Goal: Information Seeking & Learning: Learn about a topic

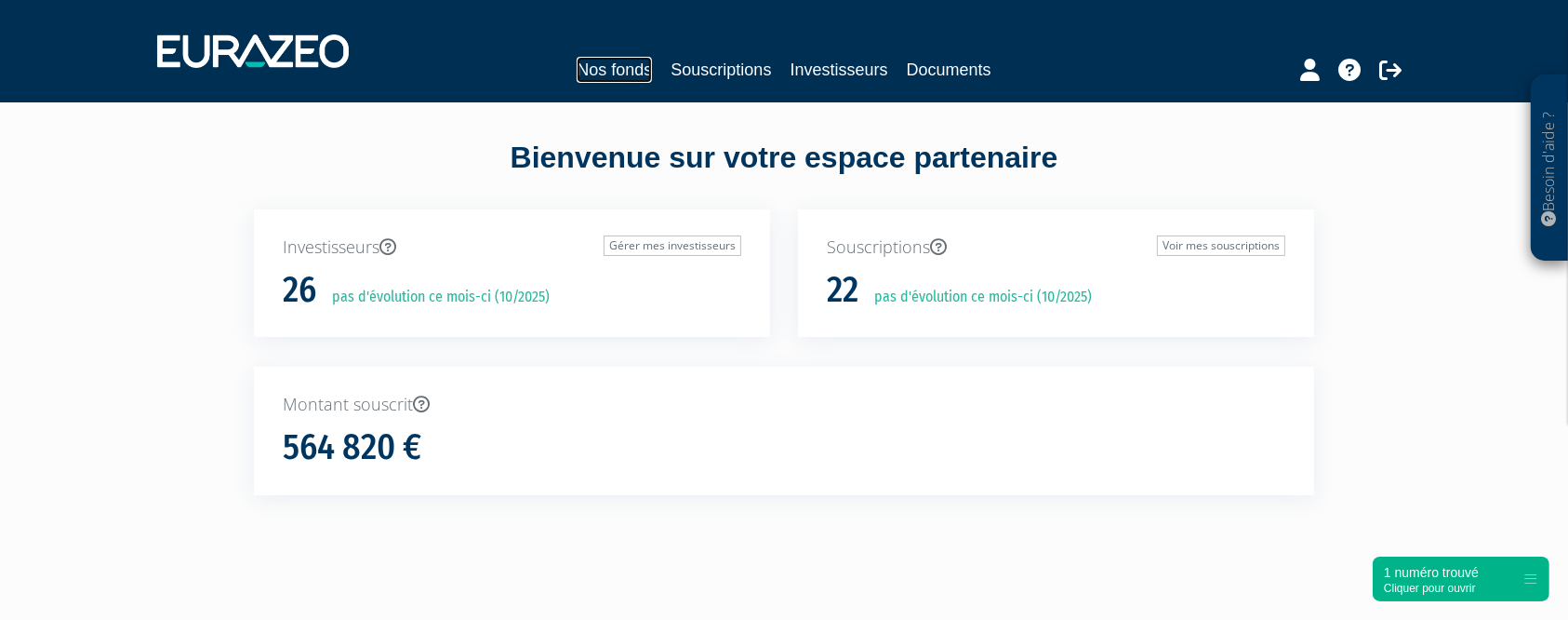
click at [604, 81] on link "Nos fonds" at bounding box center [614, 69] width 75 height 26
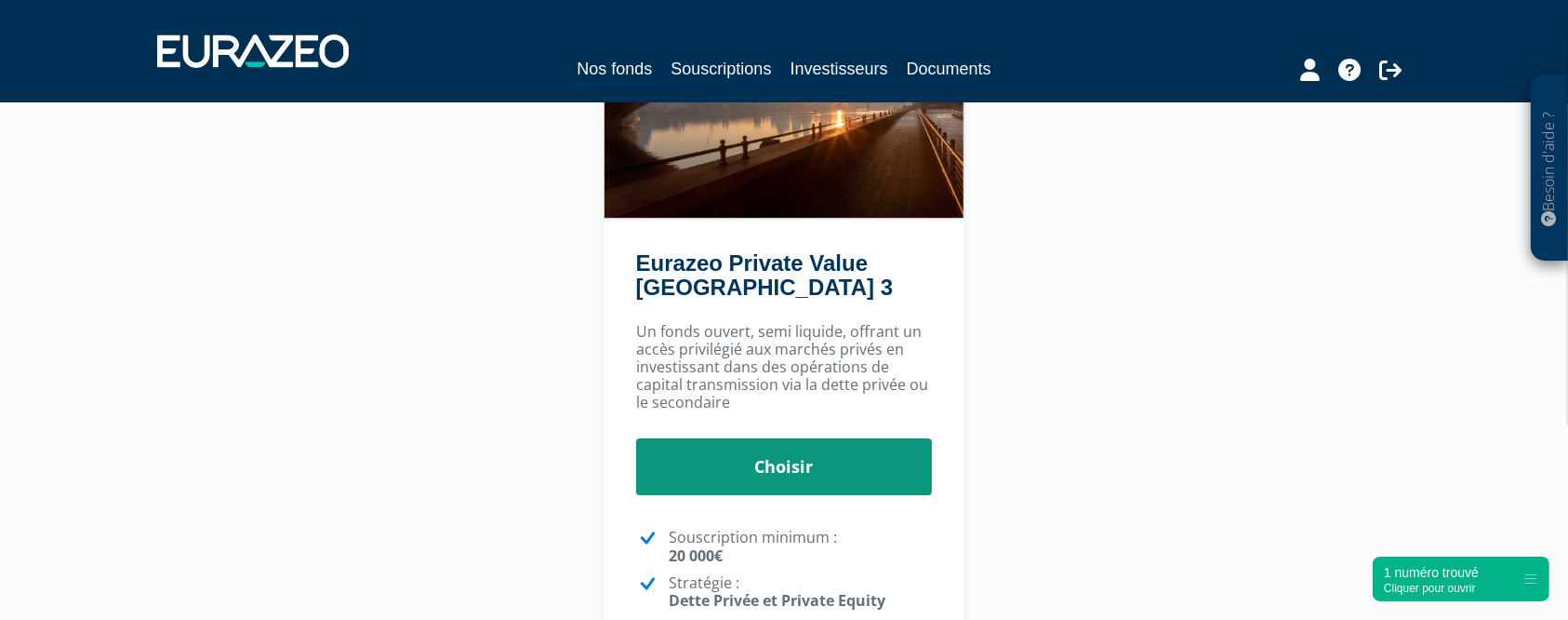
scroll to position [248, 0]
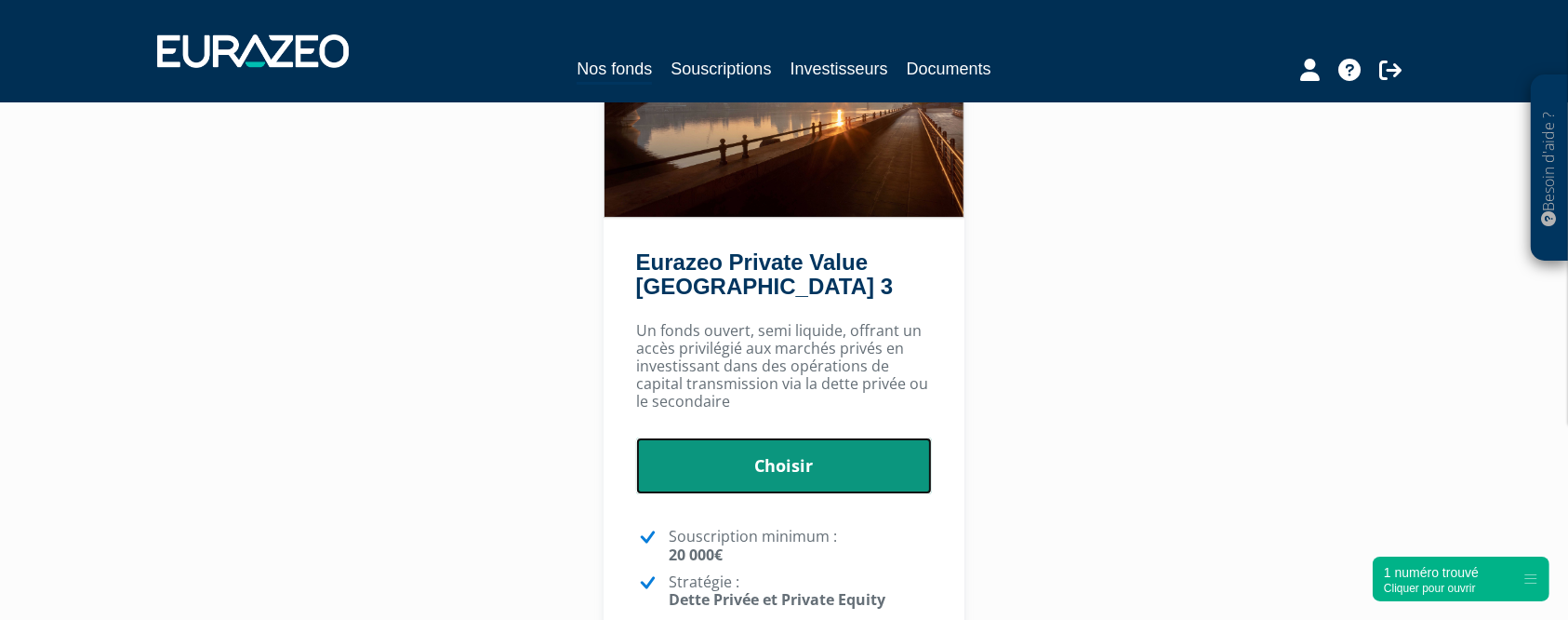
click at [810, 474] on link "Choisir" at bounding box center [784, 466] width 296 height 58
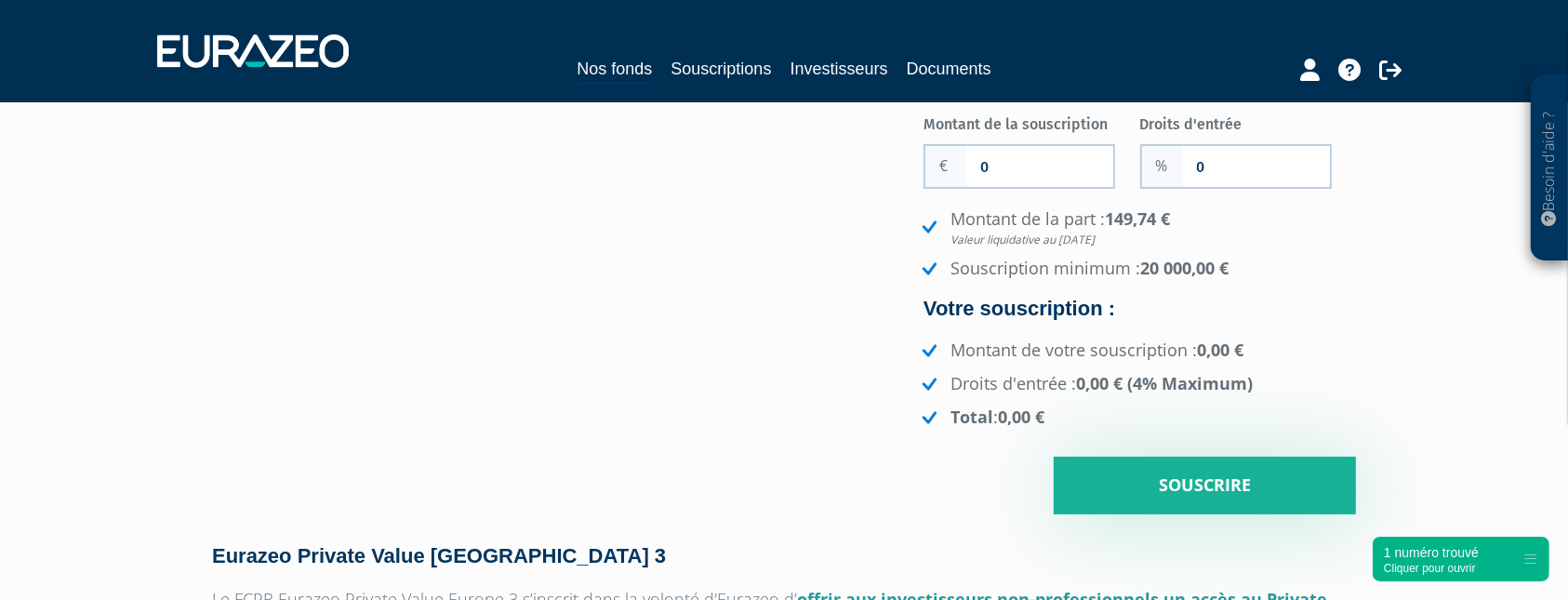
scroll to position [248, 0]
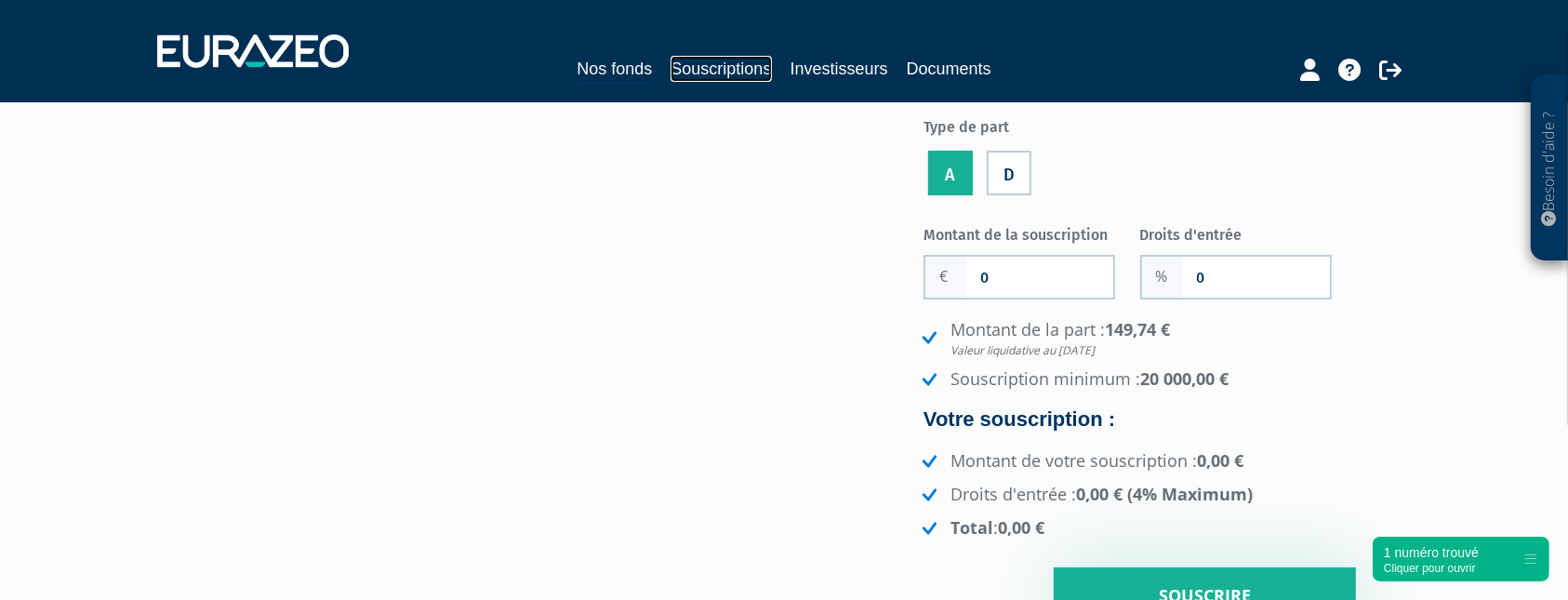
click at [714, 64] on link "Souscriptions" at bounding box center [721, 68] width 100 height 26
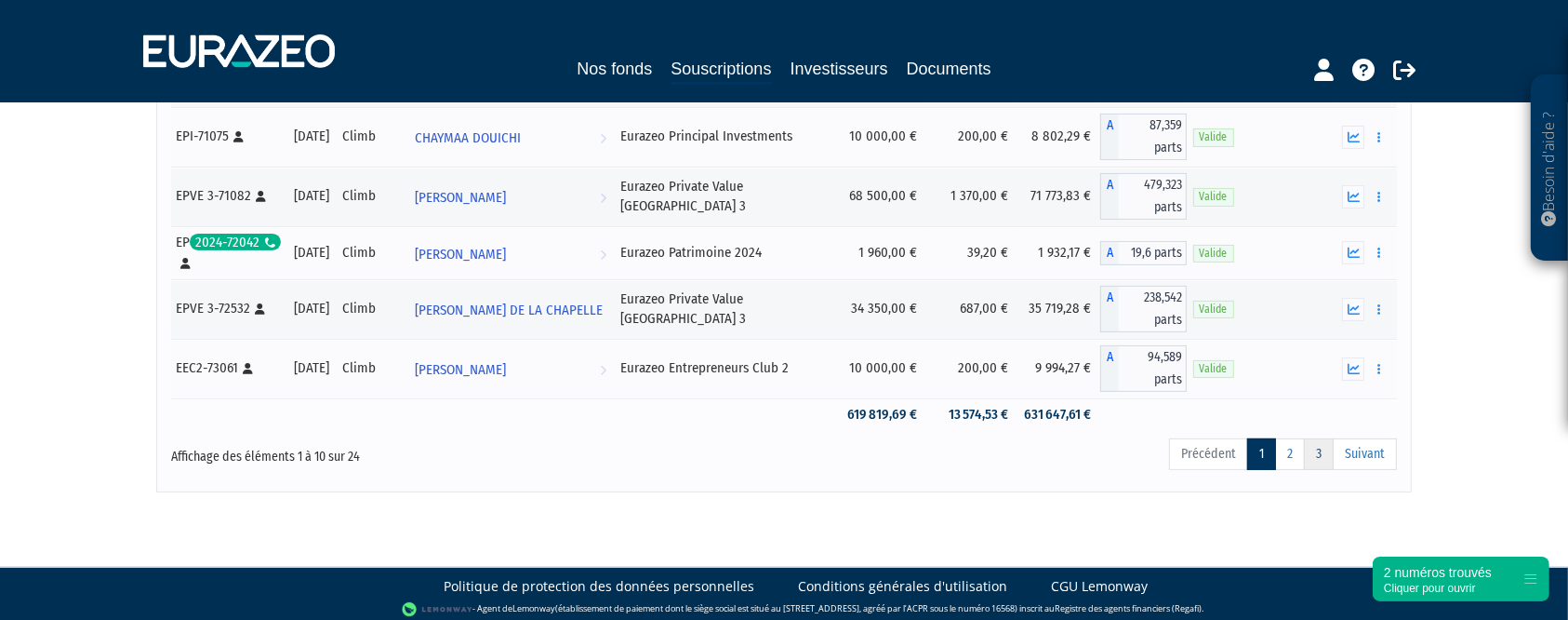
click at [1306, 438] on link "3" at bounding box center [1319, 453] width 30 height 32
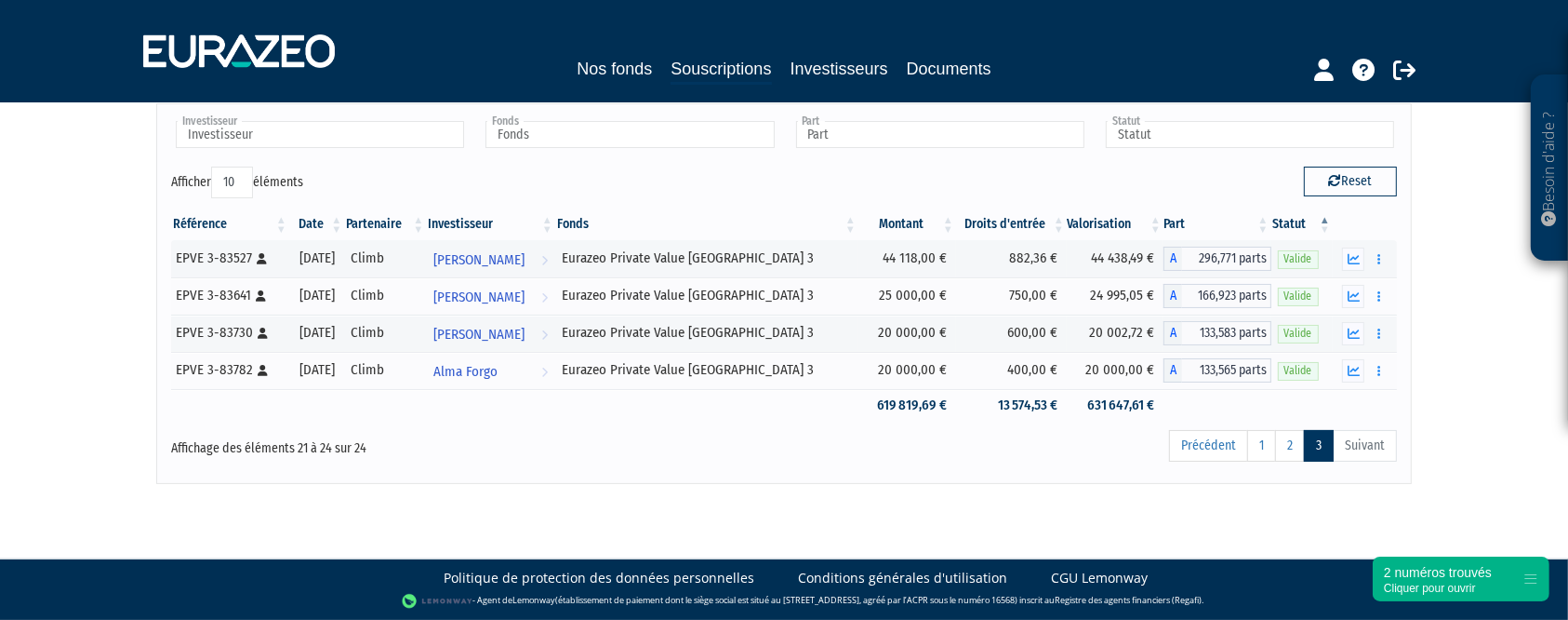
scroll to position [51, 0]
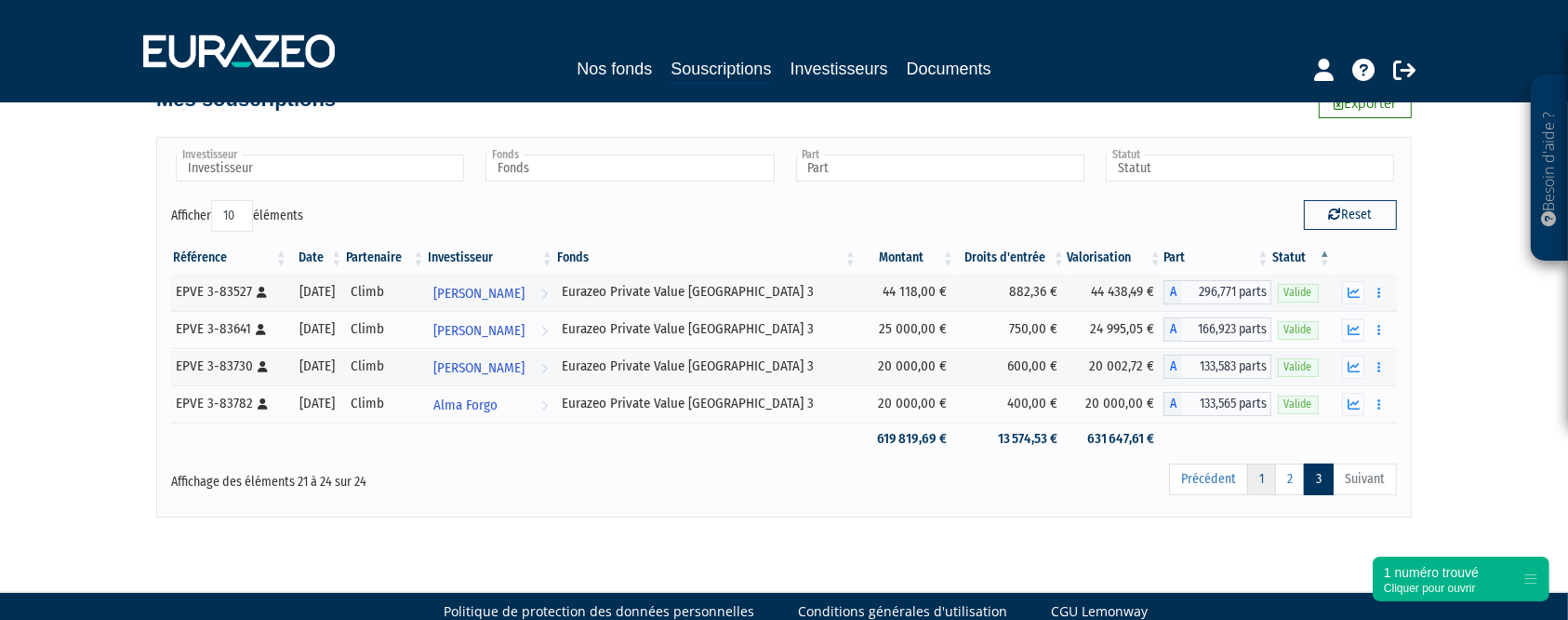
click at [1276, 487] on link "1" at bounding box center [1262, 478] width 29 height 32
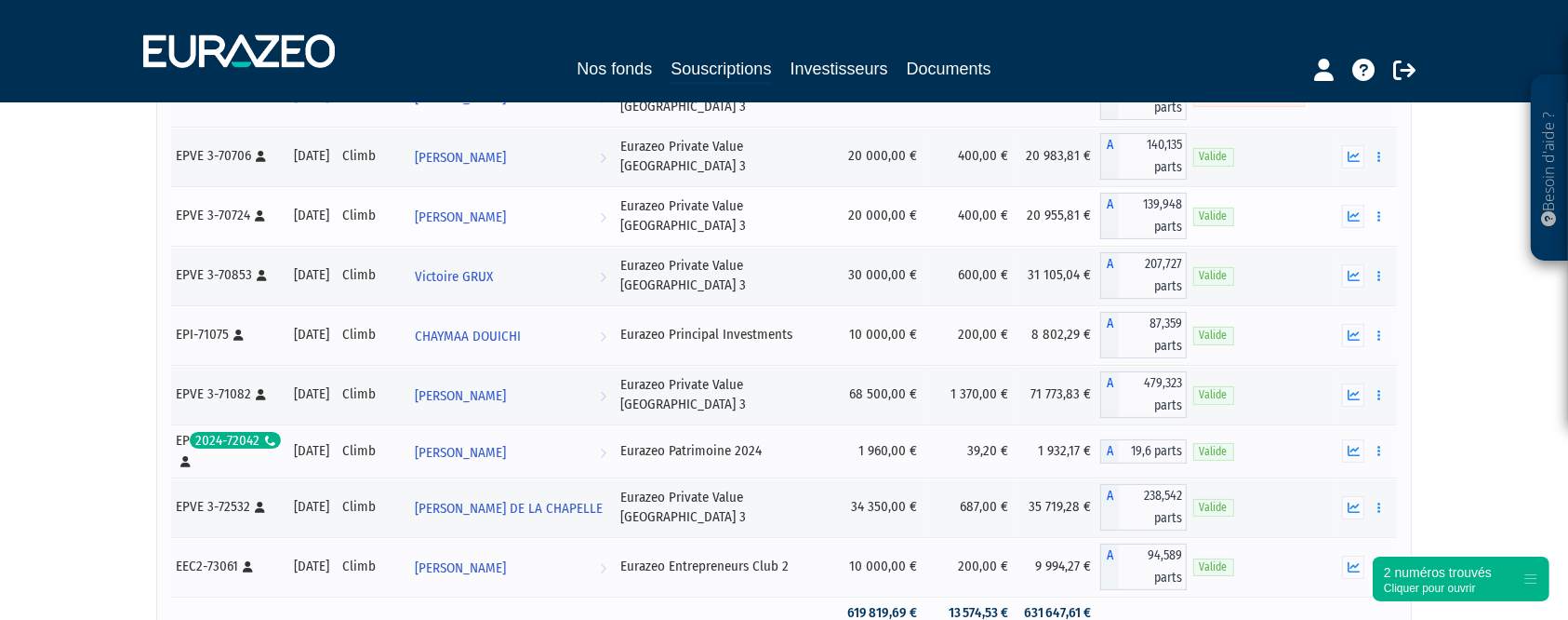
scroll to position [240, 0]
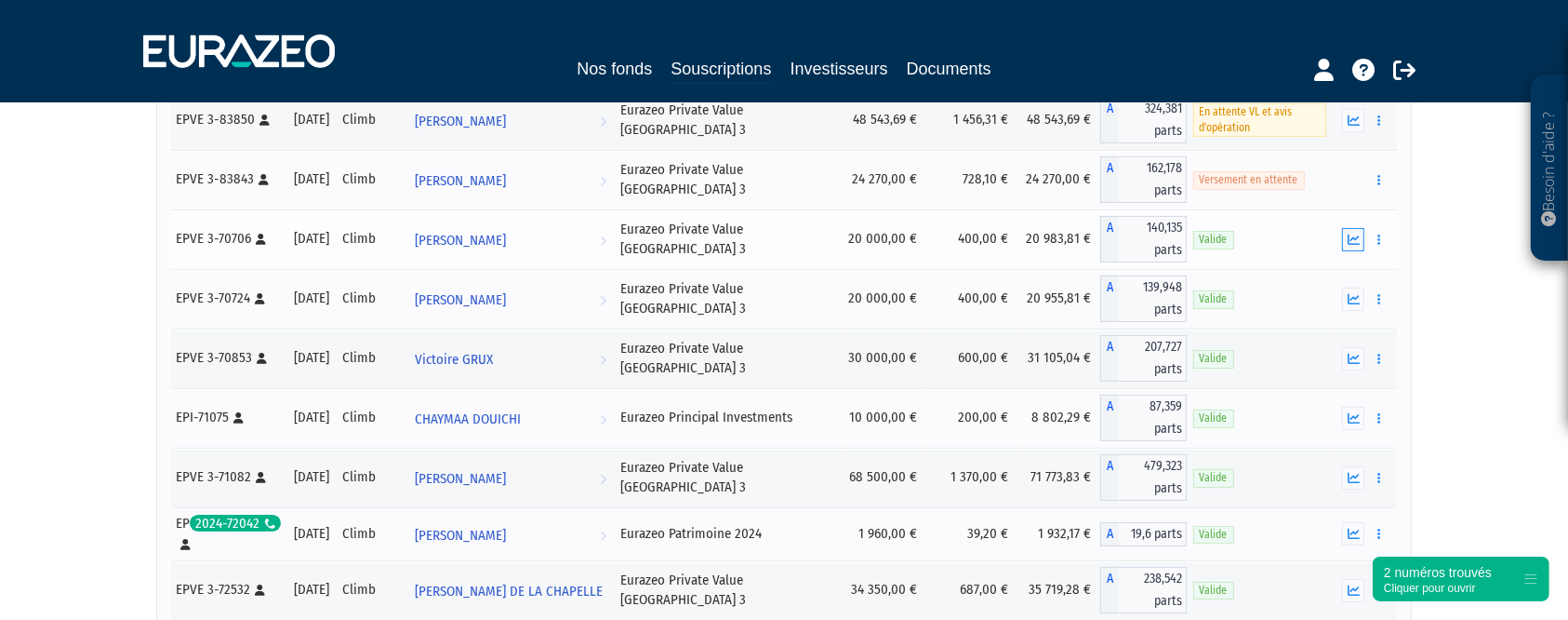
click at [1352, 242] on icon "button" at bounding box center [1353, 240] width 13 height 13
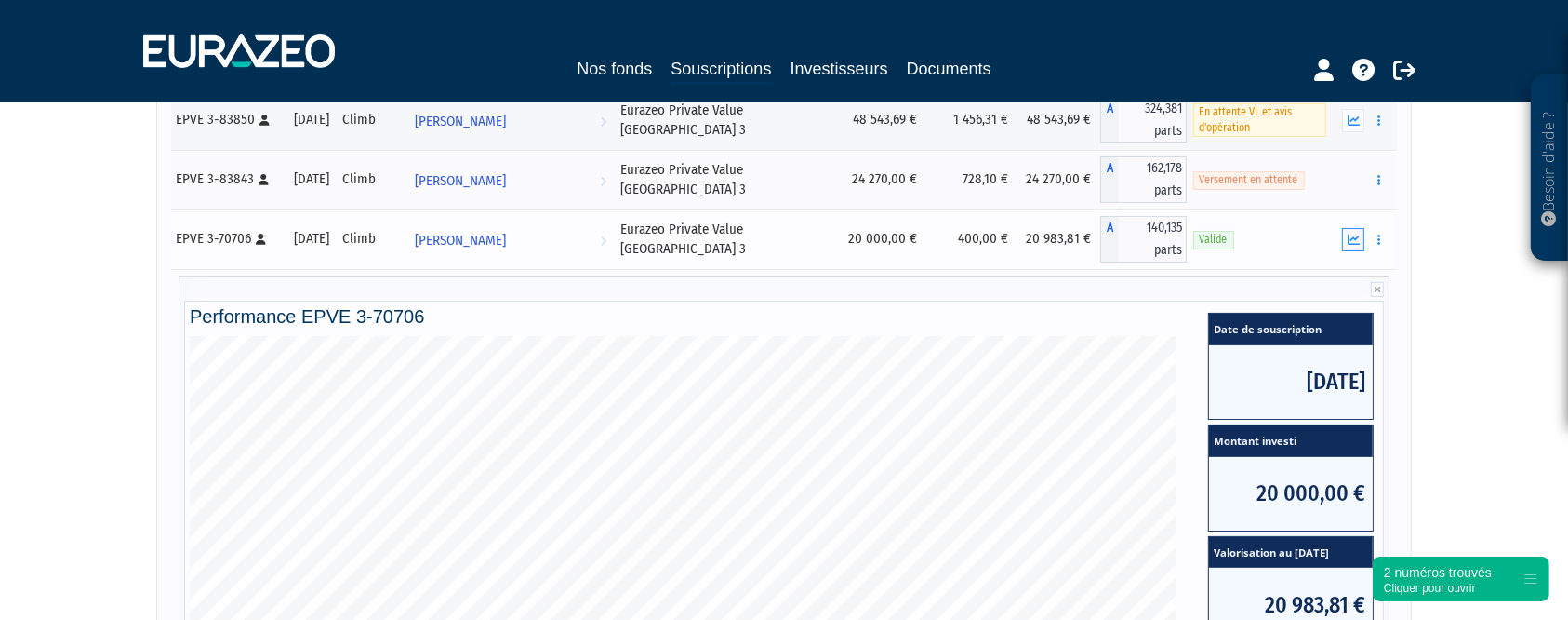
click at [1344, 244] on button "button" at bounding box center [1352, 240] width 22 height 23
